Goal: Information Seeking & Learning: Understand process/instructions

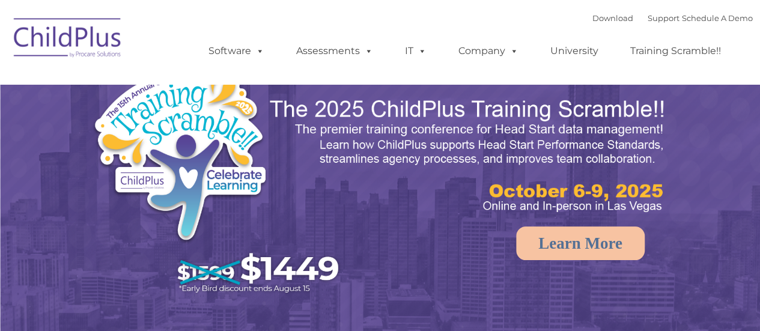
select select "MEDIUM"
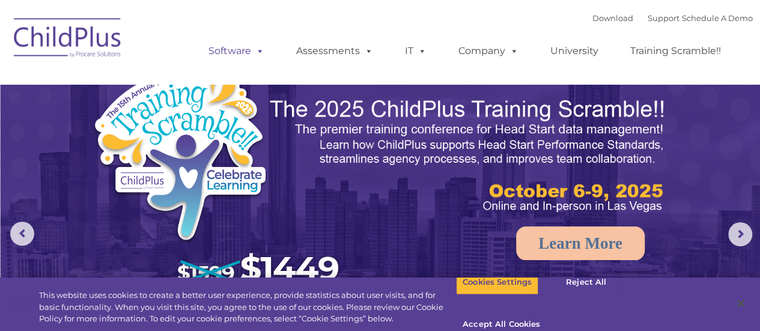
click at [241, 56] on link "Software" at bounding box center [236, 51] width 80 height 24
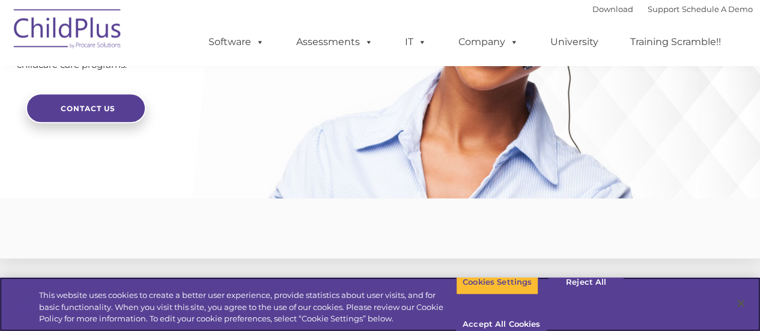
scroll to position [3053, 0]
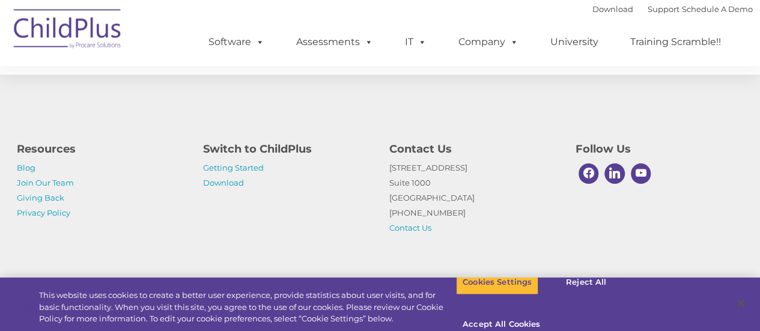
click at [221, 195] on div "Resources Blog Join Our Team Giving Back Privacy Policy Switch to ChildPlus Get…" at bounding box center [380, 185] width 745 height 101
click at [222, 186] on link "Download" at bounding box center [223, 183] width 41 height 10
click at [255, 166] on link "Getting Started" at bounding box center [233, 168] width 61 height 10
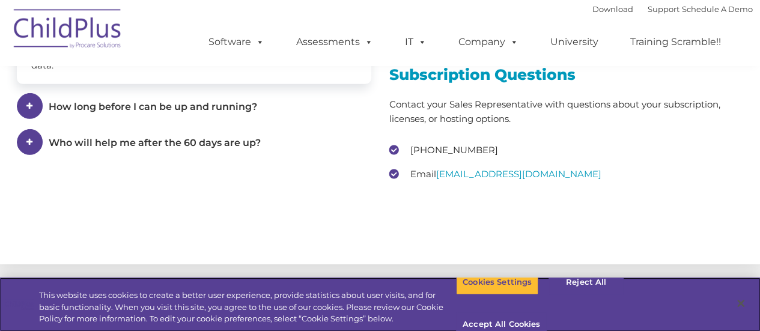
scroll to position [1776, 0]
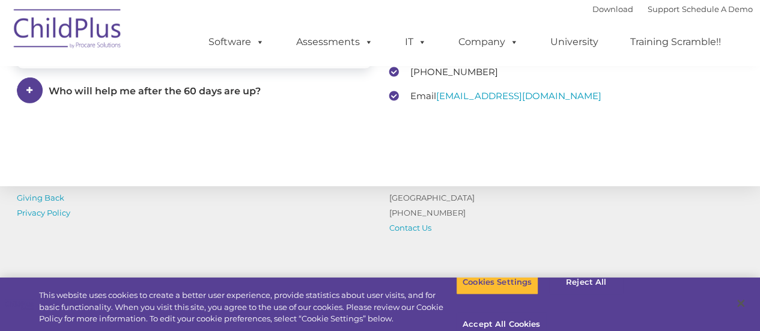
scroll to position [1985, 0]
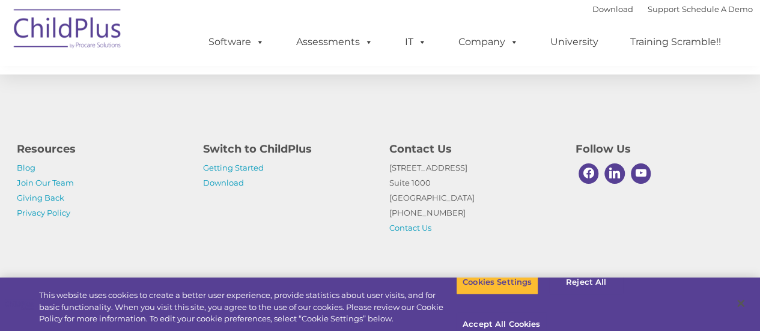
click at [595, 4] on div "Download Support | Schedule A Demo " at bounding box center [672, 9] width 160 height 18
click at [595, 5] on link "Download" at bounding box center [612, 9] width 41 height 10
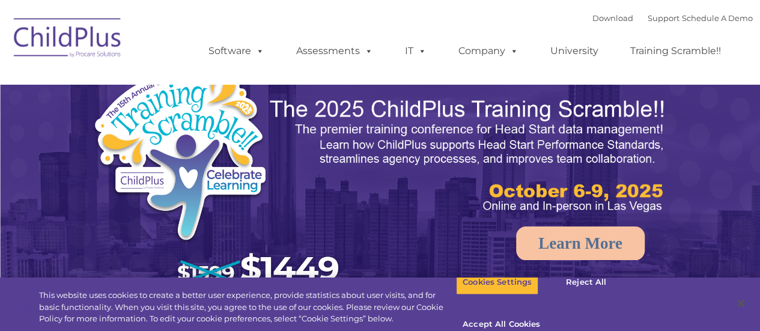
select select "MEDIUM"
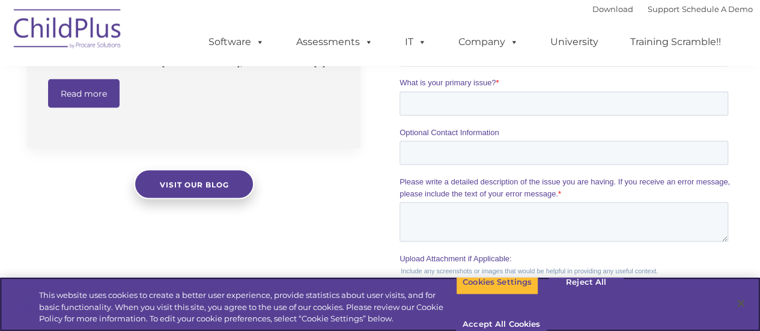
scroll to position [1053, 0]
